Goal: Communication & Community: Answer question/provide support

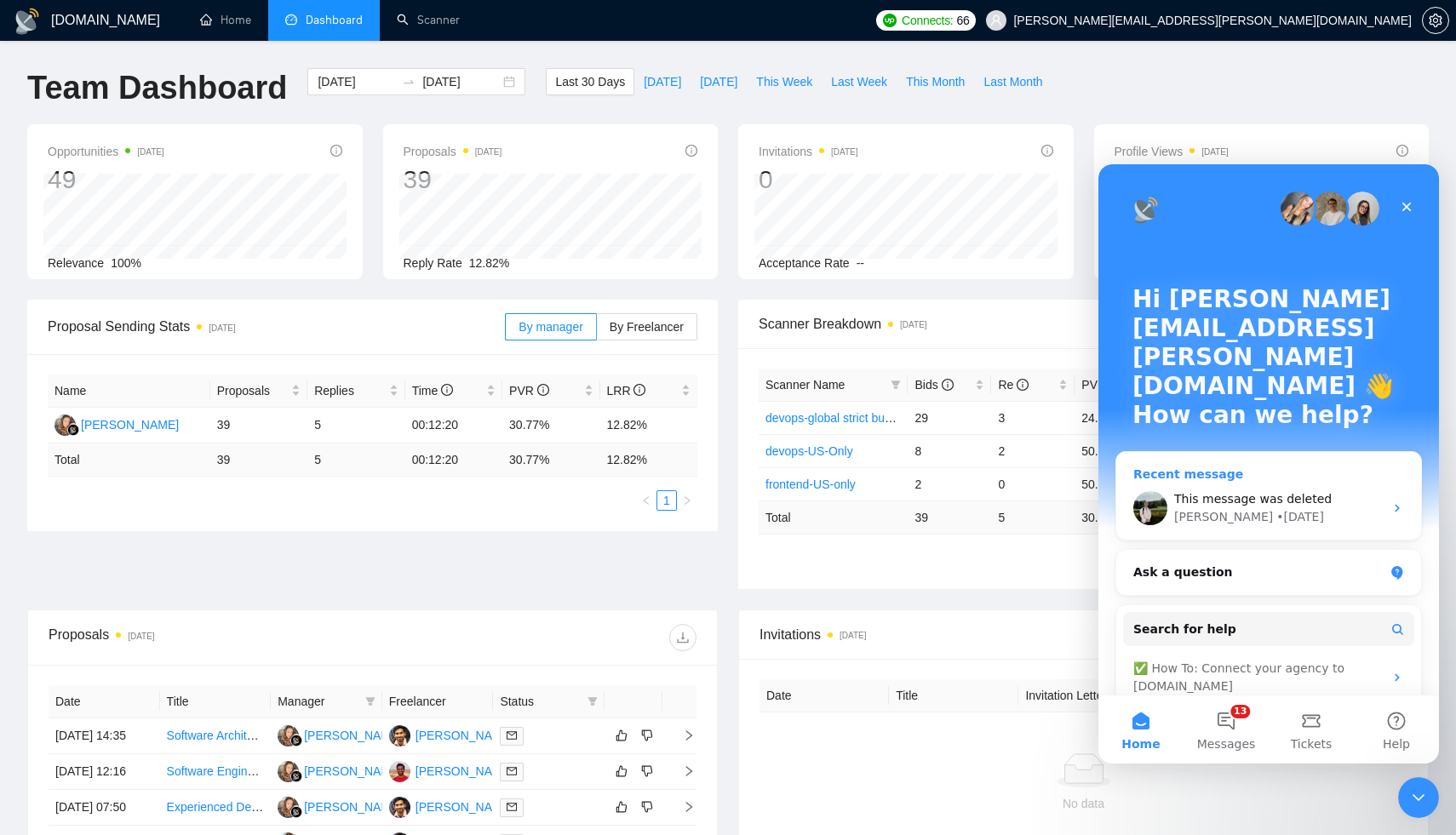
click at [1255, 490] on div "This message was deleted" at bounding box center [1278, 499] width 209 height 18
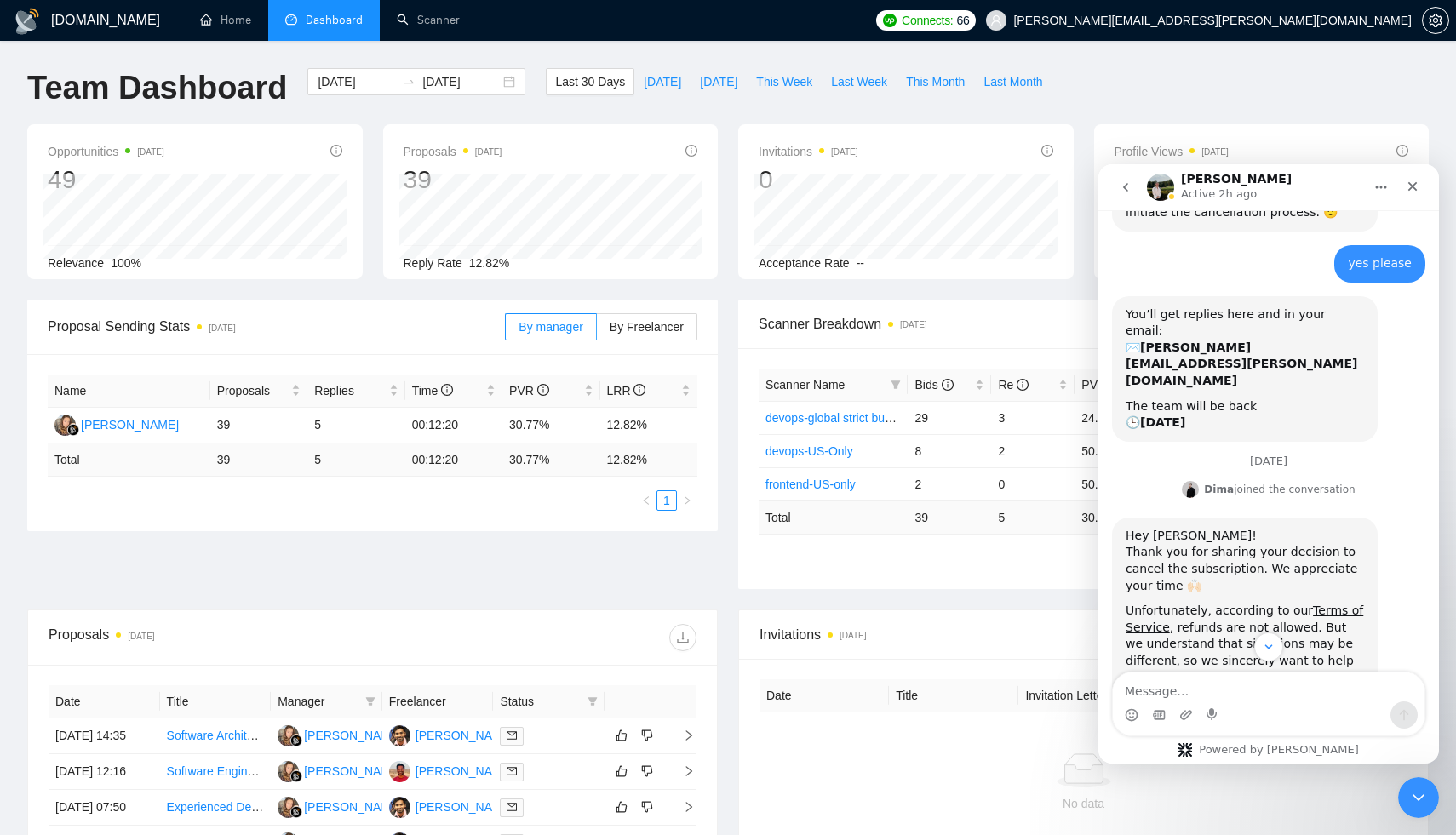
scroll to position [1307, 0]
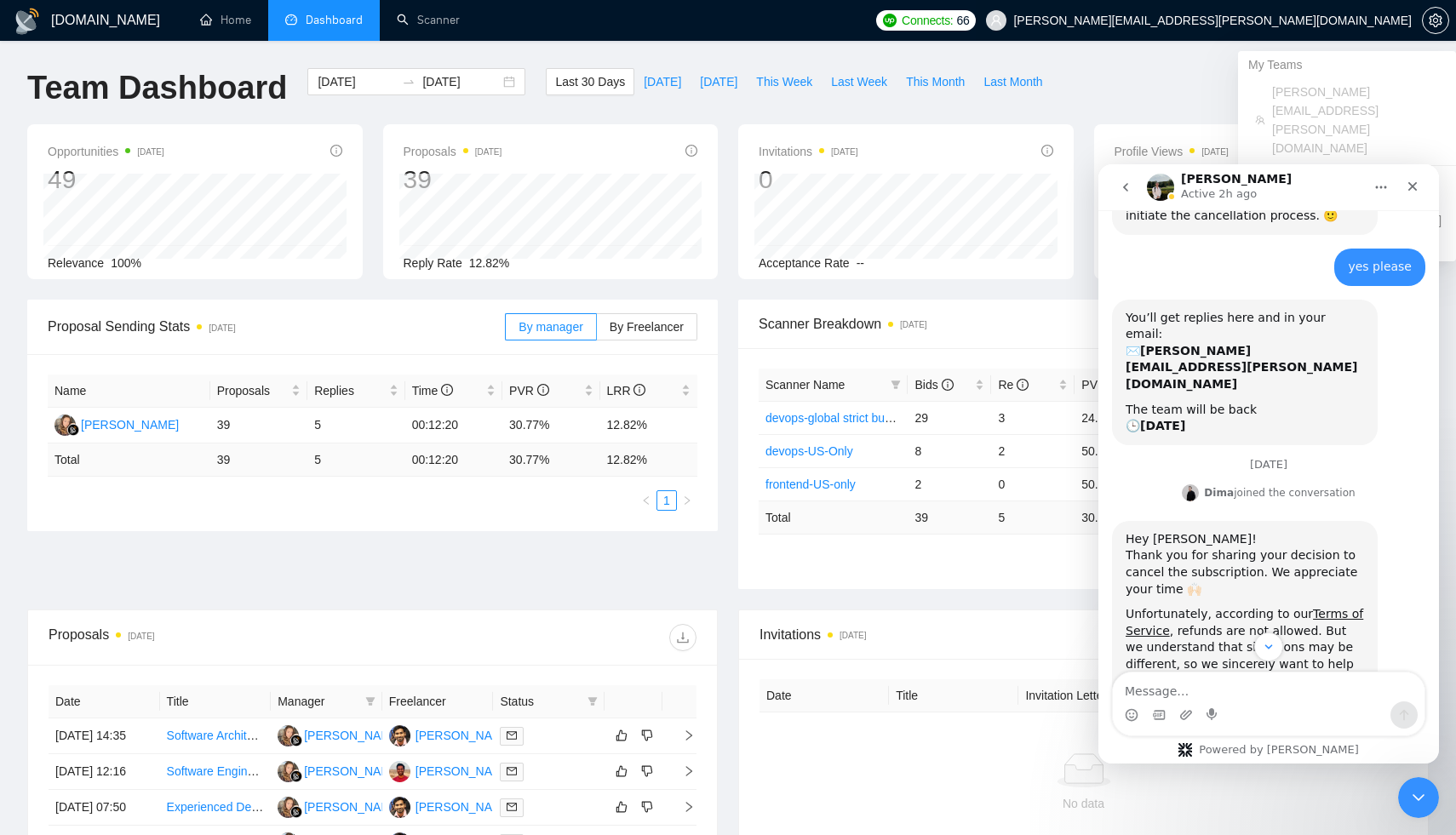
click at [1287, 20] on span "[PERSON_NAME][EMAIL_ADDRESS][PERSON_NAME][DOMAIN_NAME]" at bounding box center [1212, 20] width 398 height 0
click at [1444, 20] on span "setting" at bounding box center [1436, 20] width 26 height 13
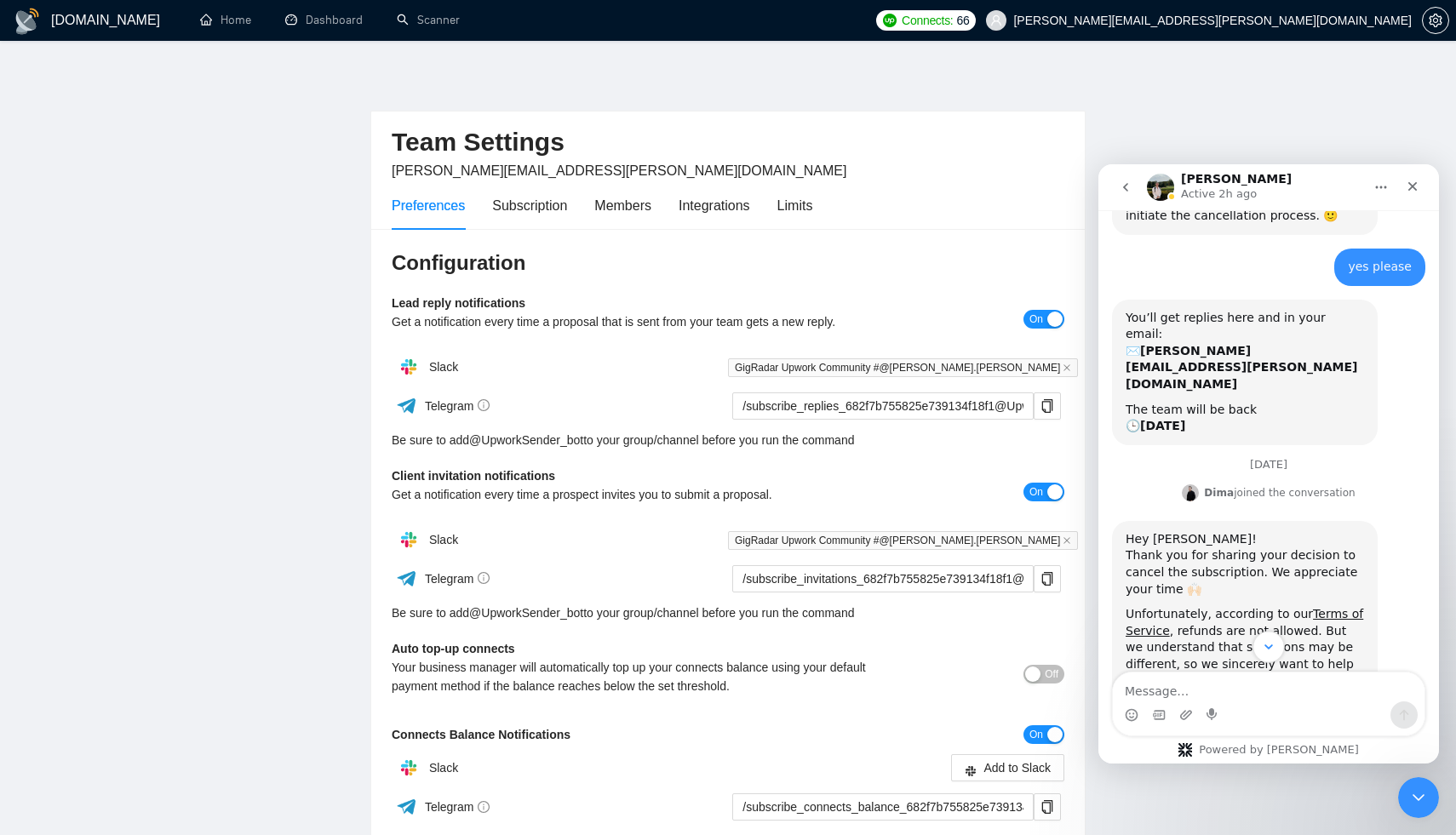
click at [1272, 654] on icon "Scroll to bottom" at bounding box center [1269, 647] width 15 height 15
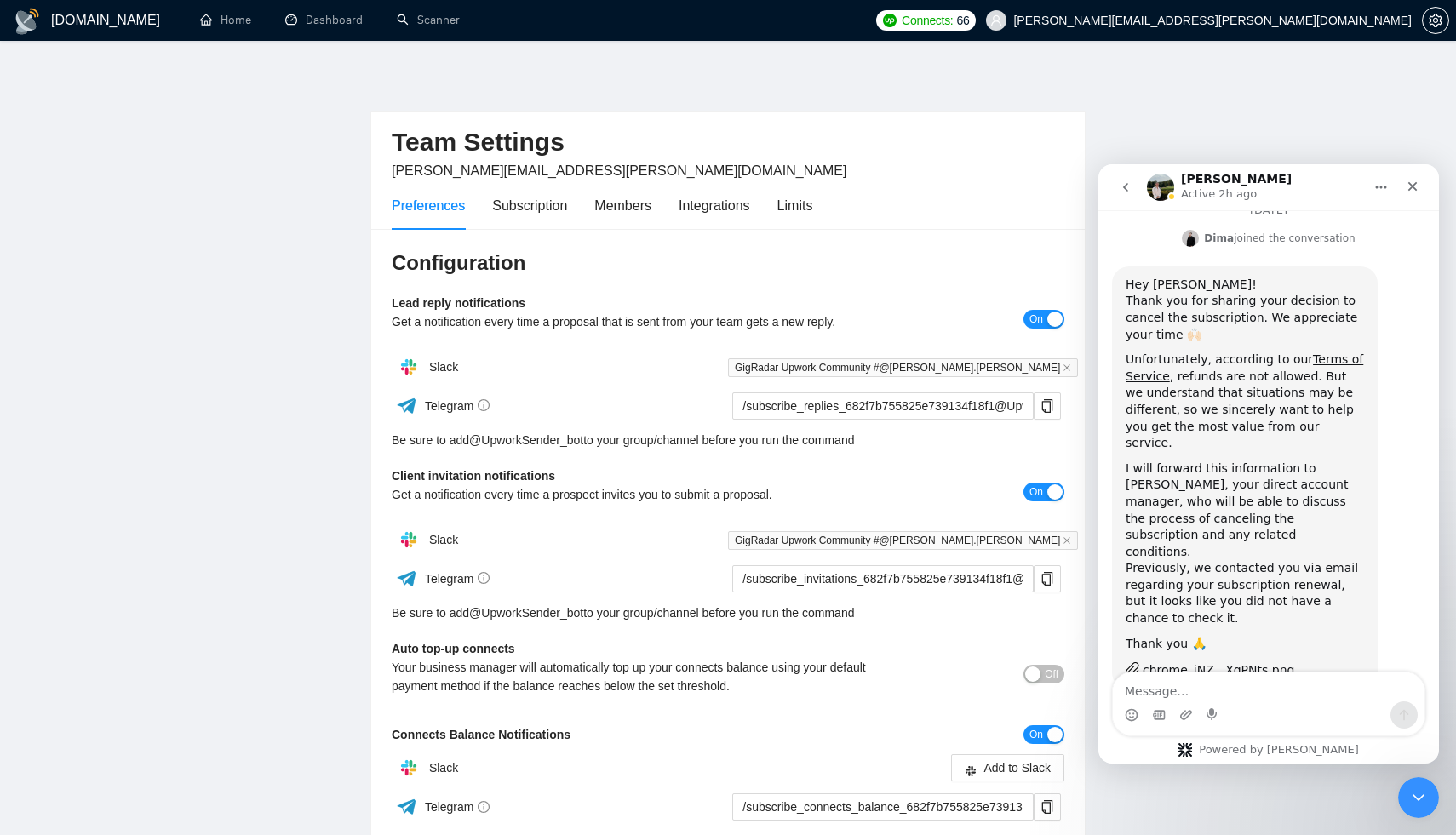
scroll to position [1595, 0]
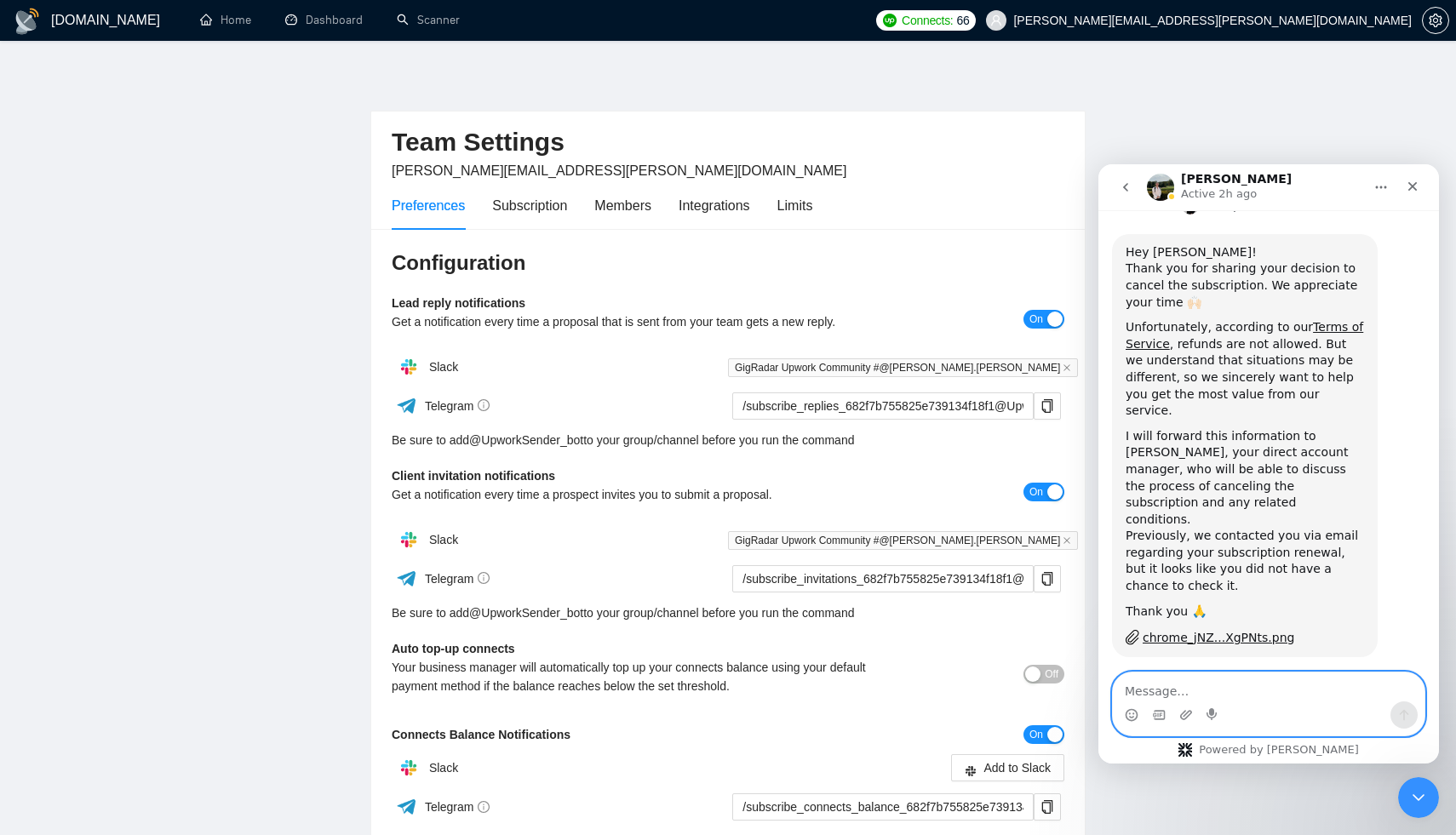
click at [1265, 677] on textarea "Message…" at bounding box center [1269, 687] width 311 height 29
type textarea "HI [PERSON_NAME], I have responded to the email"
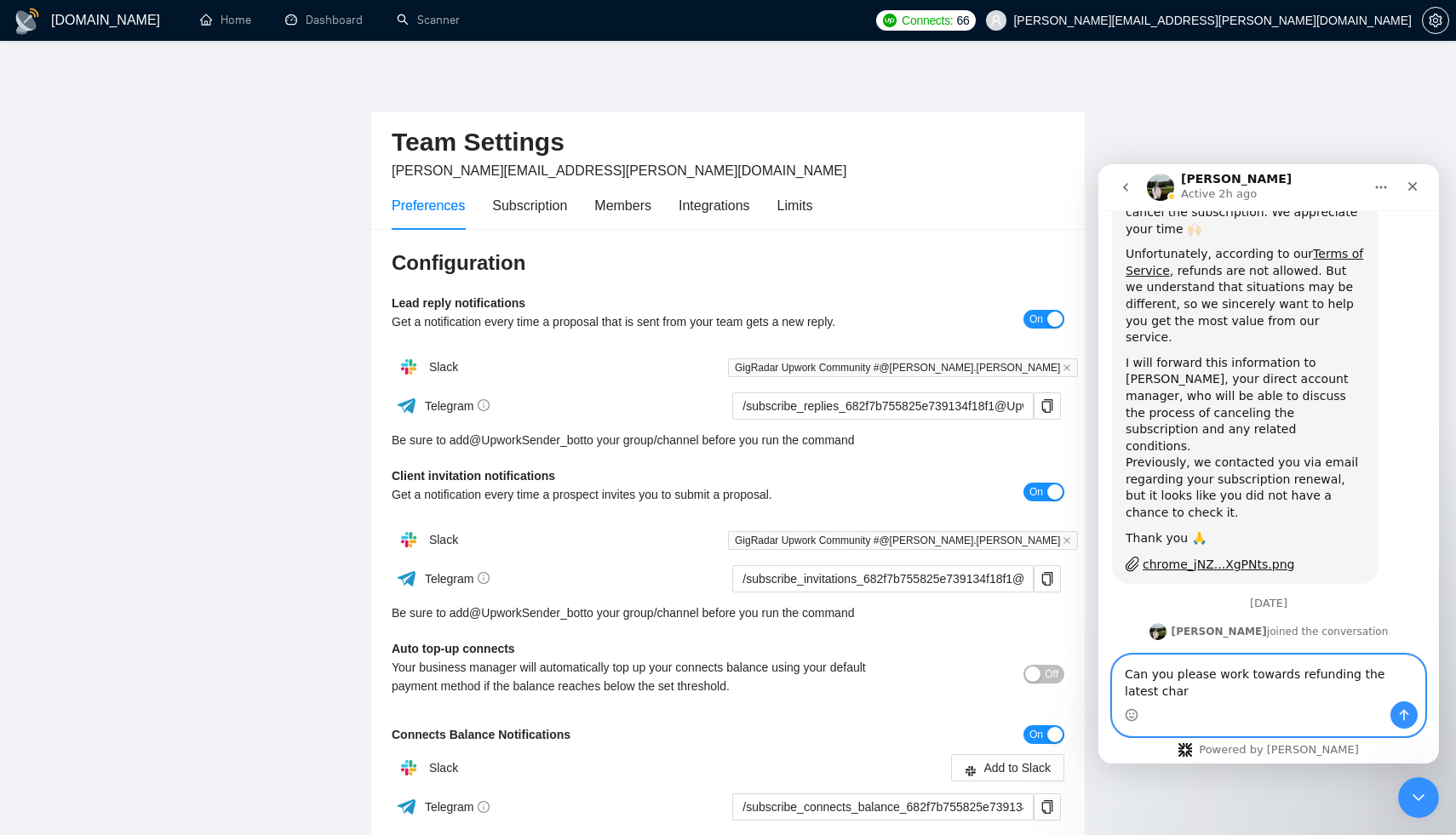
scroll to position [1684, 0]
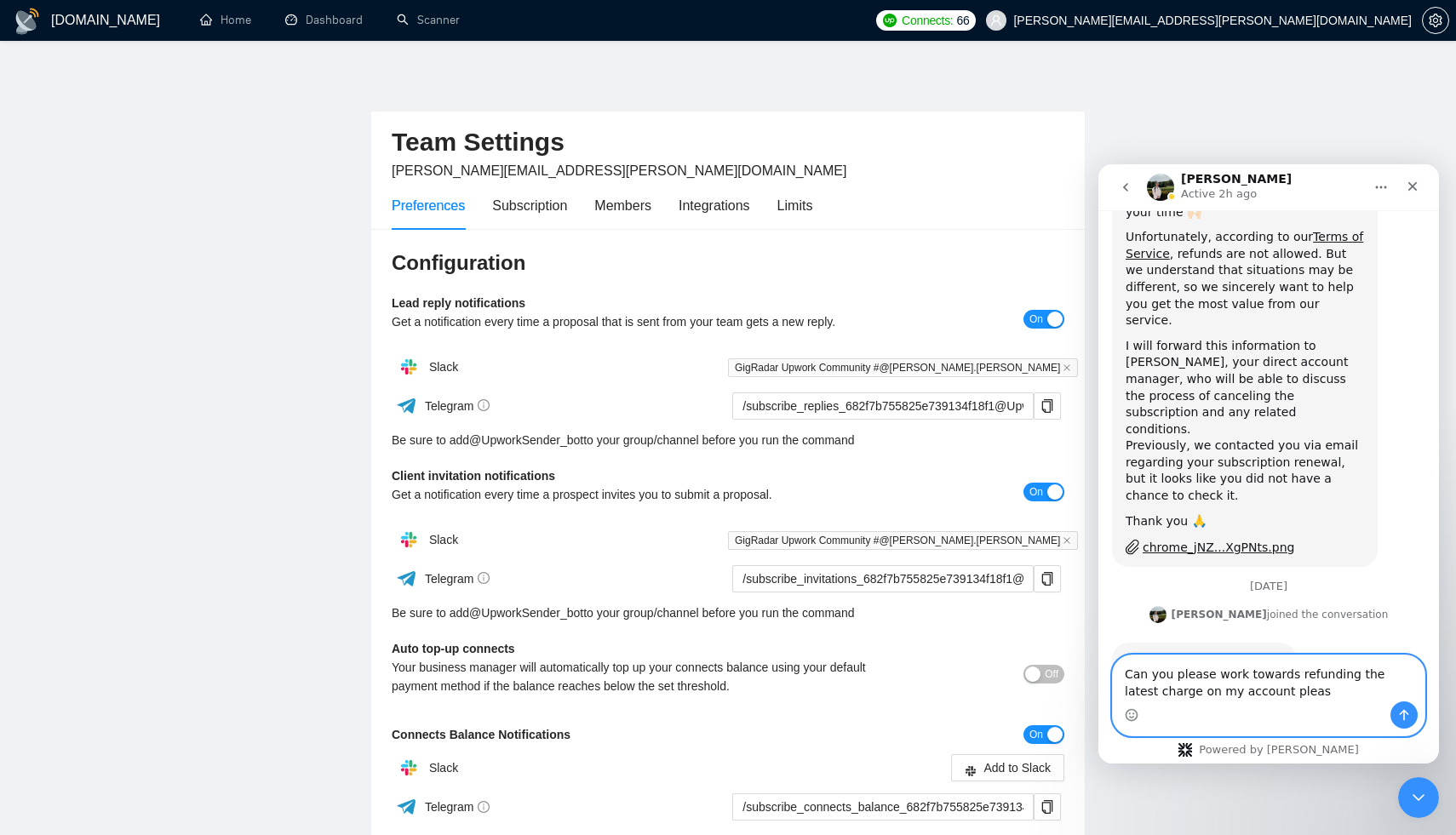
type textarea "Can you please work towards refunding the latest charge on my account please"
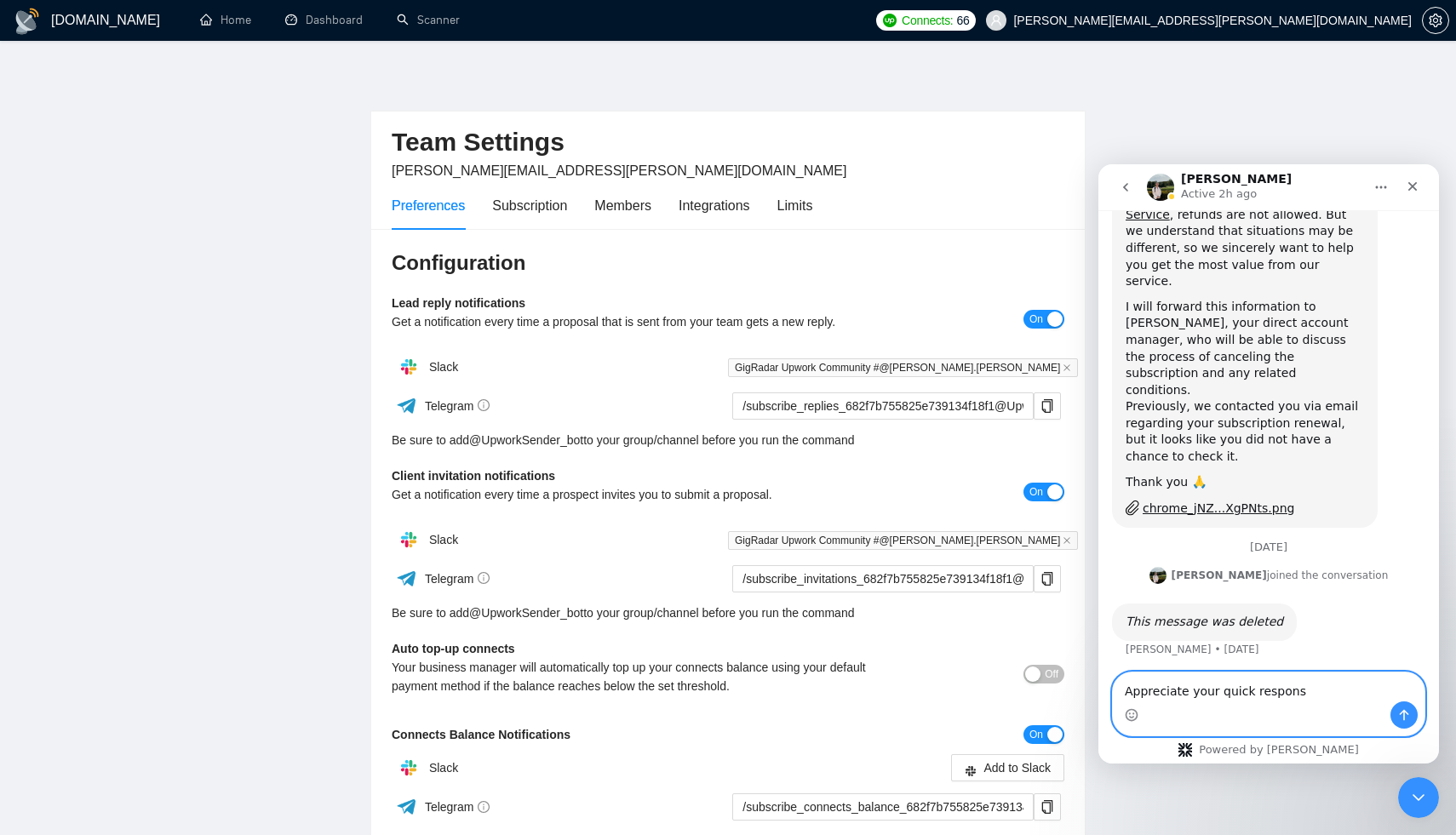
type textarea "Appreciate your quick response"
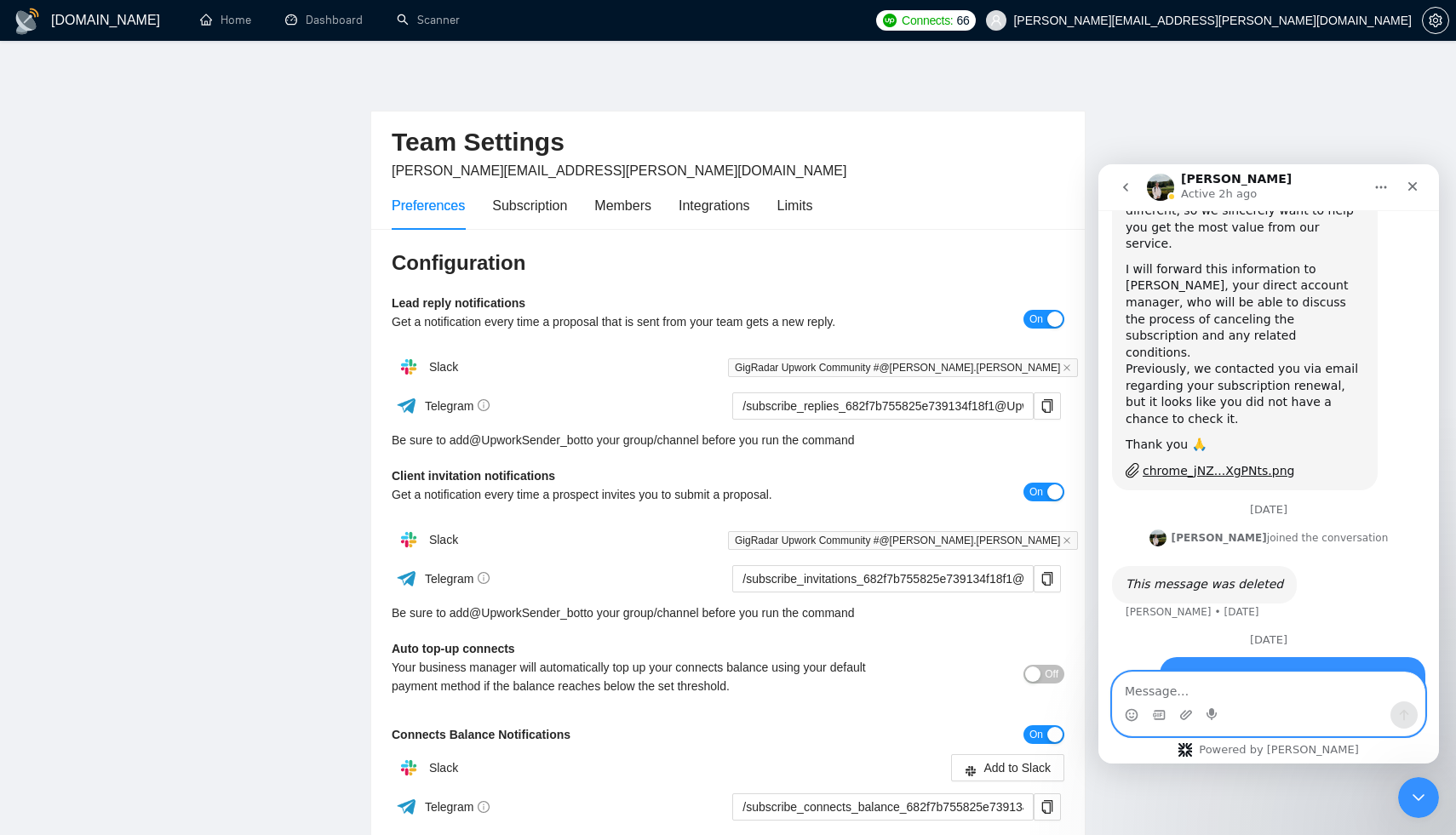
scroll to position [1762, 0]
click at [671, 210] on div "Preferences Subscription Members Integrations Limits" at bounding box center [602, 205] width 420 height 49
click at [721, 205] on div "Integrations" at bounding box center [714, 205] width 72 height 21
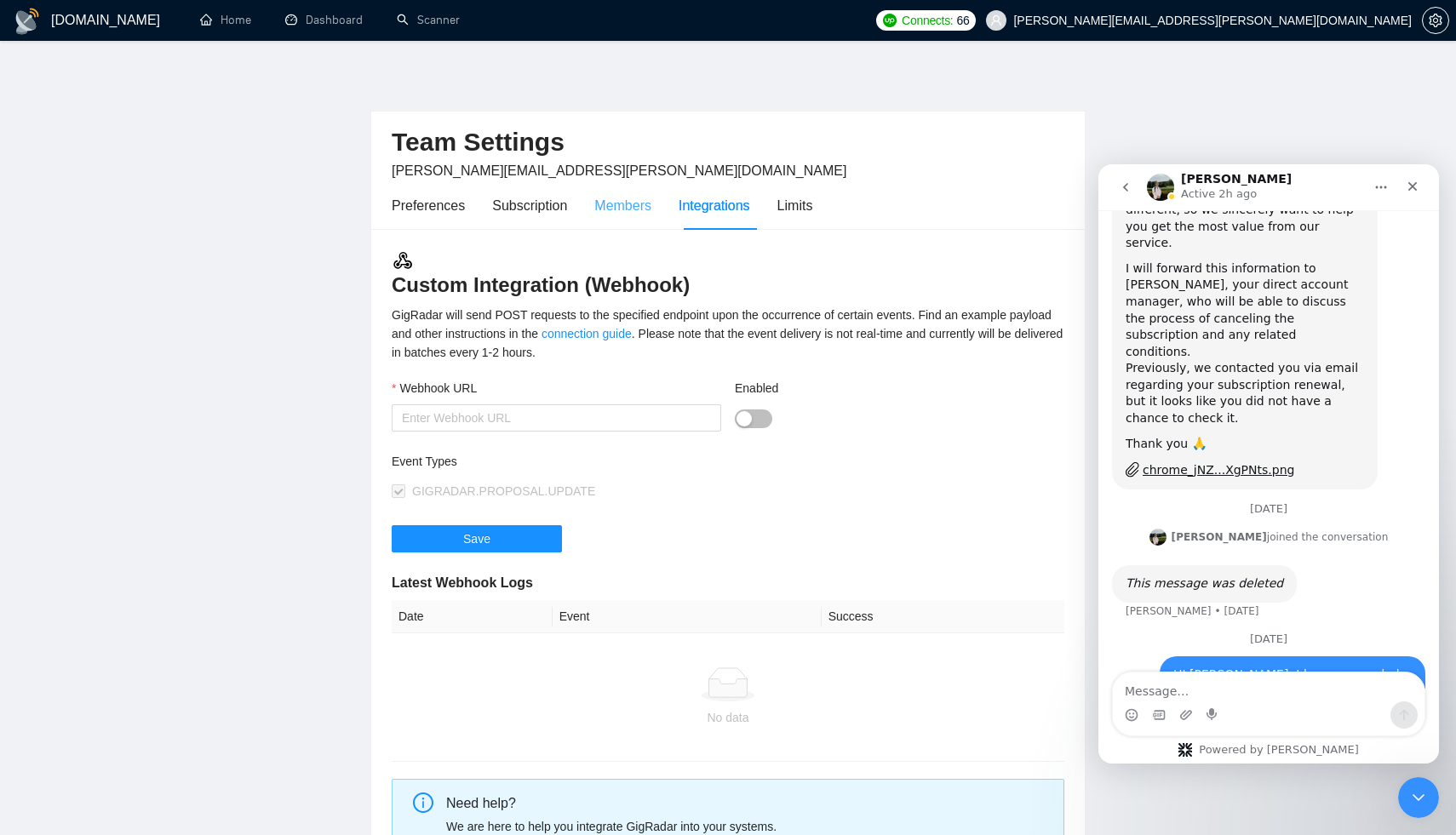
click at [618, 216] on div "Members" at bounding box center [623, 205] width 57 height 49
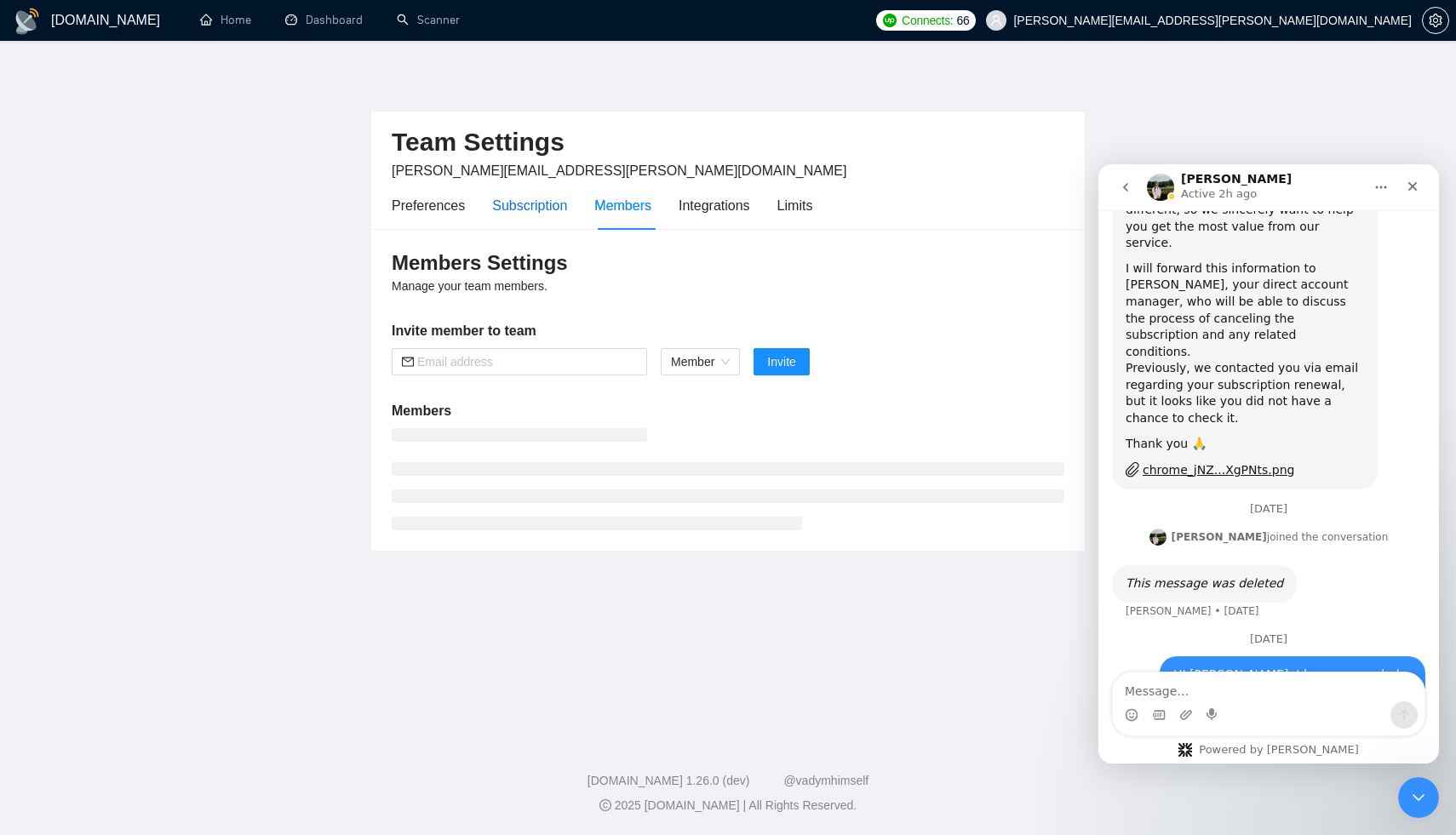
click at [520, 214] on div "Subscription" at bounding box center [529, 205] width 75 height 21
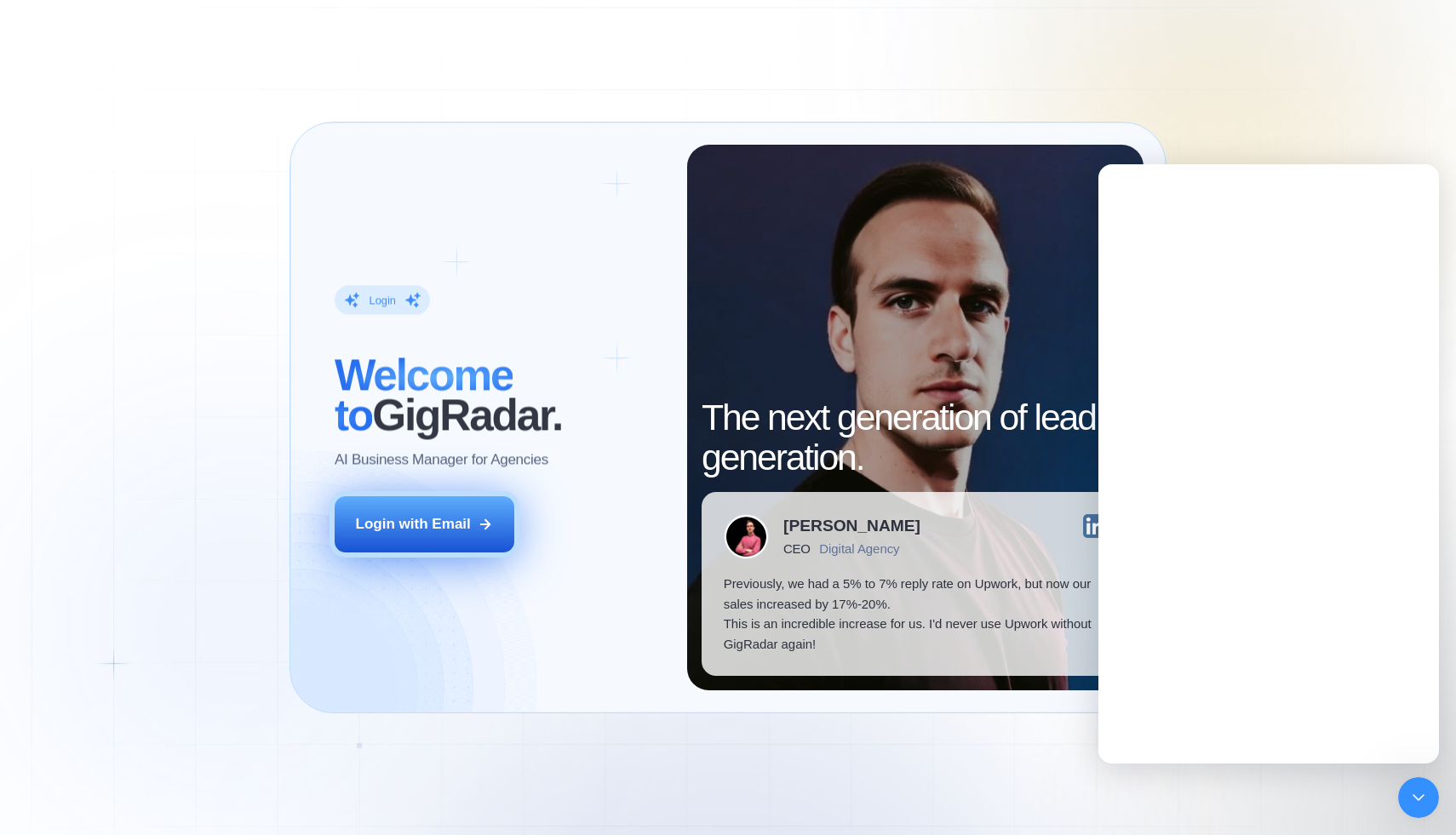
click at [451, 523] on div "Login with Email" at bounding box center [414, 524] width 115 height 20
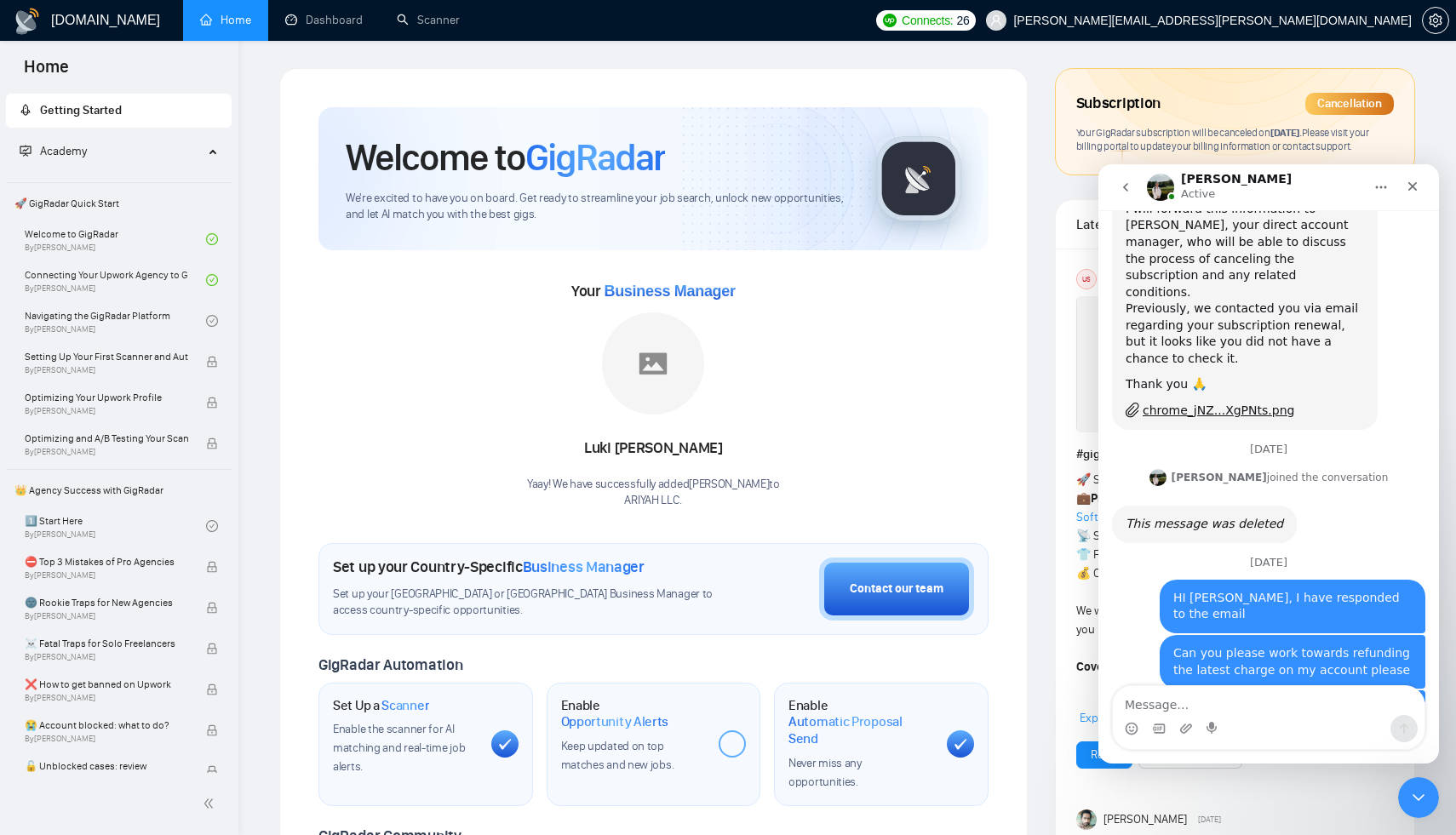
scroll to position [1828, 0]
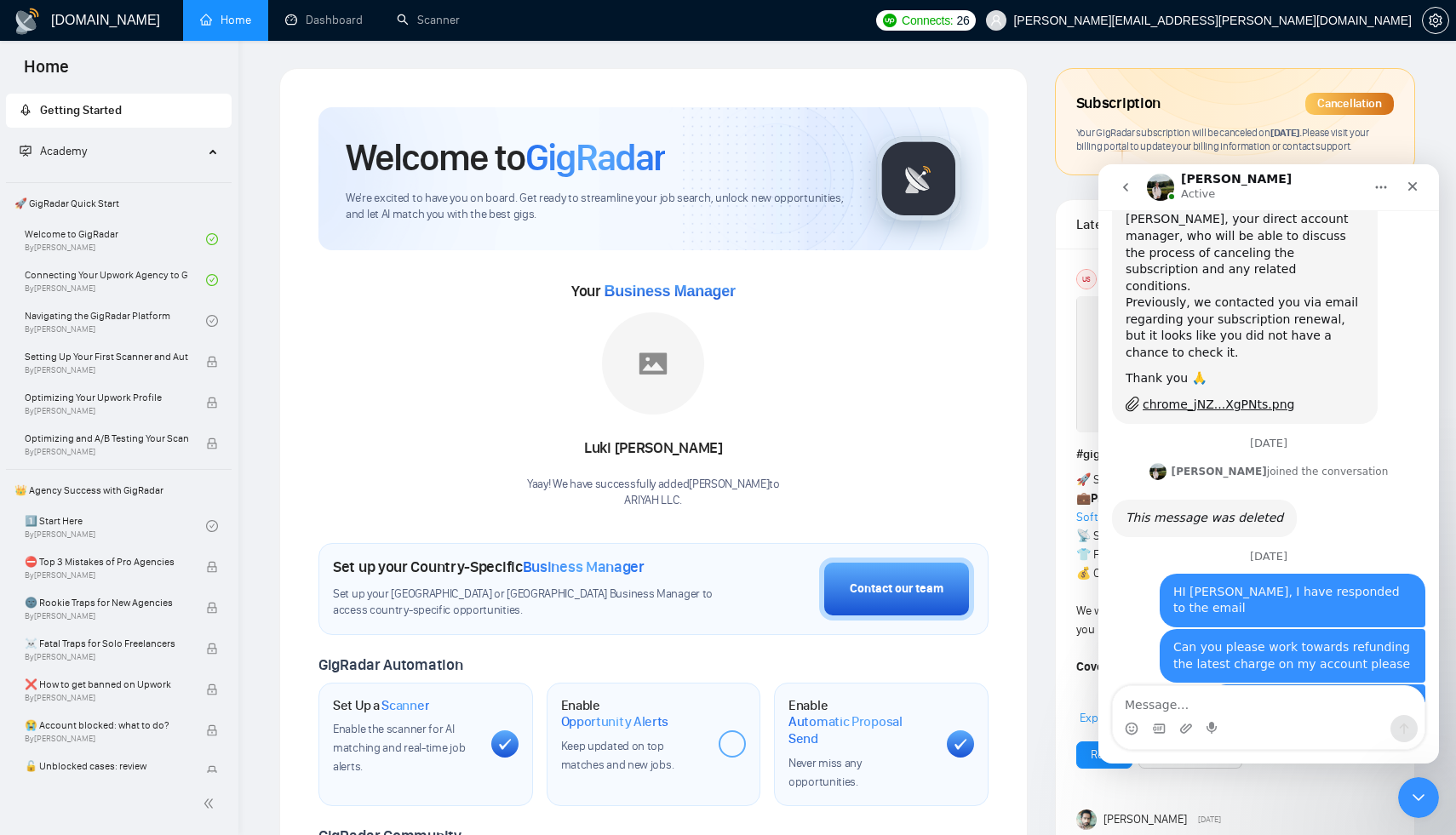
click at [1340, 764] on div "Hello Dinesh, just responded there Viktor • Just now" at bounding box center [1269, 809] width 313 height 91
click at [1318, 705] on textarea "Message…" at bounding box center [1269, 700] width 311 height 29
type textarea "Thank you"
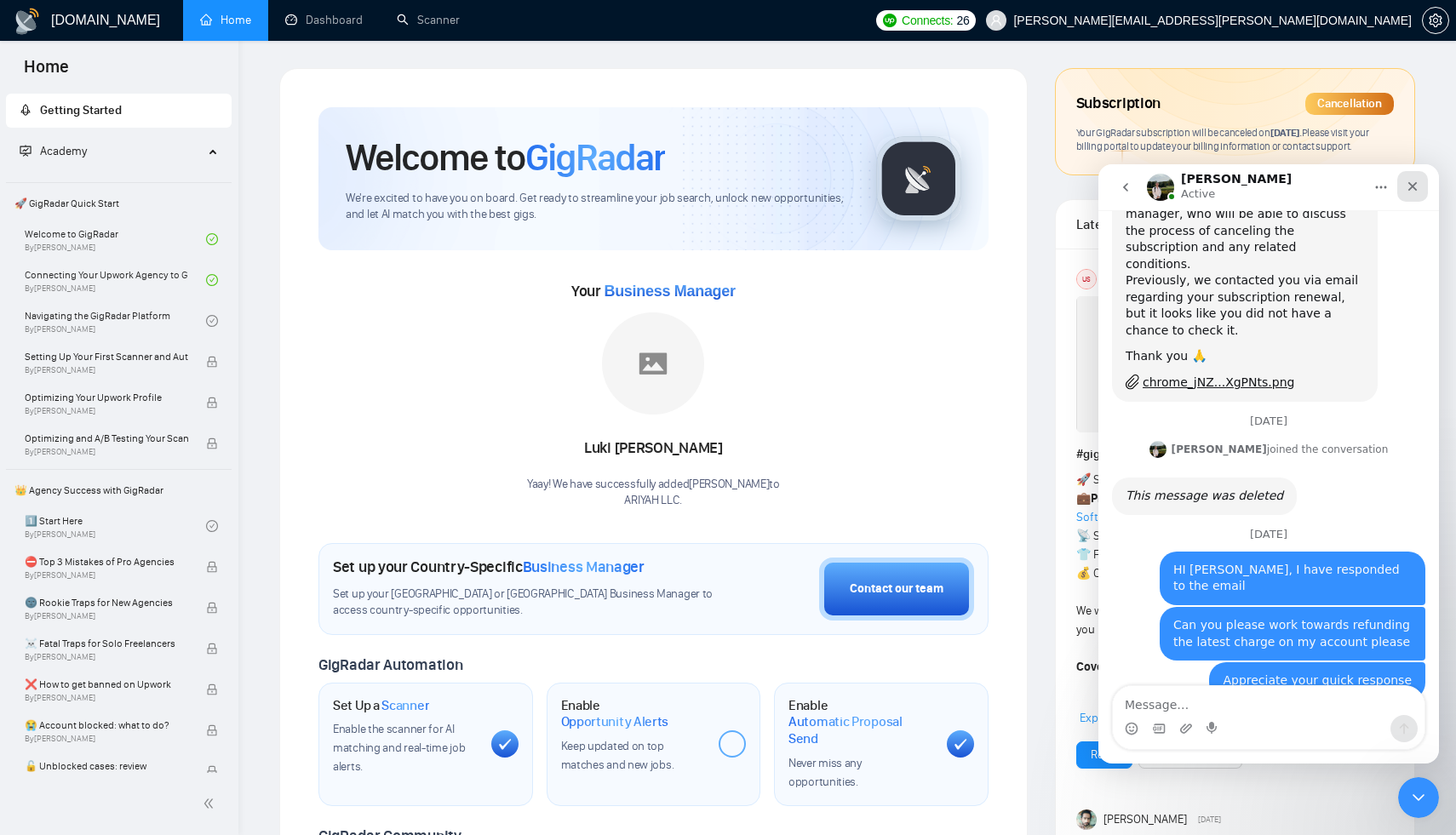
click at [1408, 196] on div "Close" at bounding box center [1413, 186] width 31 height 31
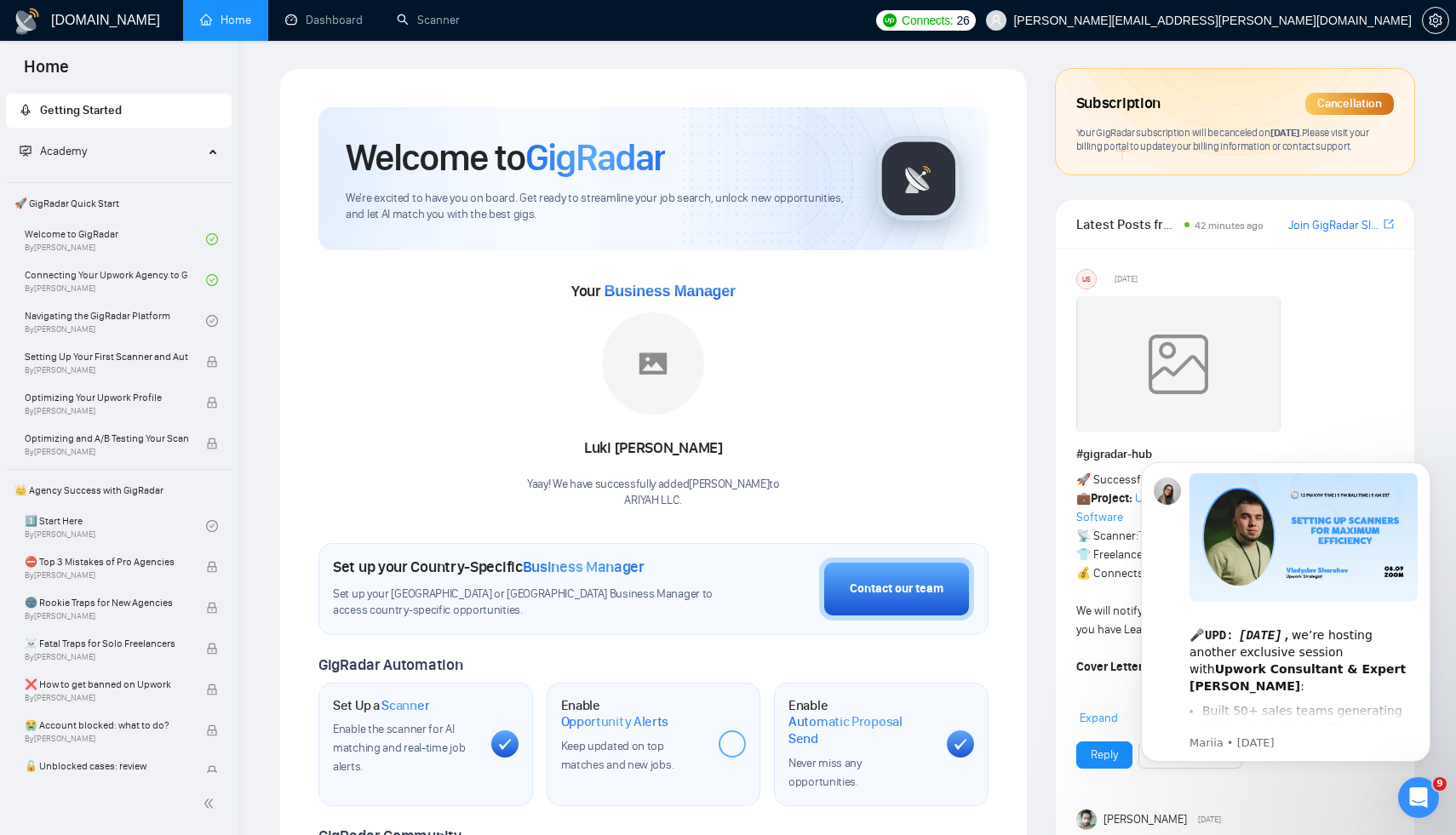
click at [847, 330] on div "Your Business Manager Luki Ramanda Yaay! We have successfully added Luki Ramand…" at bounding box center [653, 394] width 671 height 231
